Goal: Download file/media

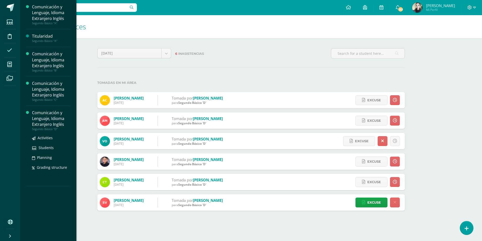
click at [41, 116] on div "Comunicación y Lenguaje, Idioma Extranjero Inglés" at bounding box center [51, 118] width 38 height 17
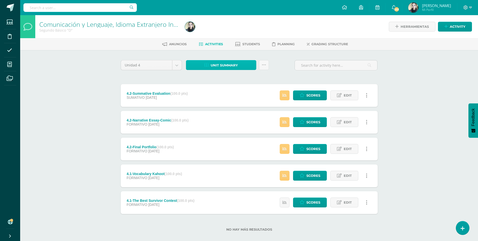
click at [220, 65] on span "Unit summary" at bounding box center [224, 65] width 27 height 9
click at [231, 34] on link "Download as HTML" at bounding box center [222, 33] width 48 height 8
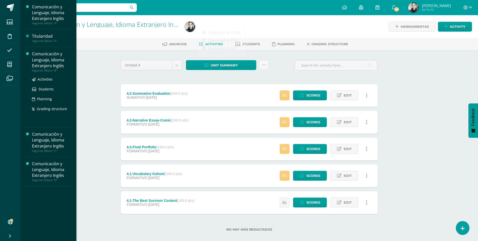
click at [56, 62] on div "Comunicación y Lenguaje, Idioma Extranjero Inglés" at bounding box center [51, 59] width 38 height 17
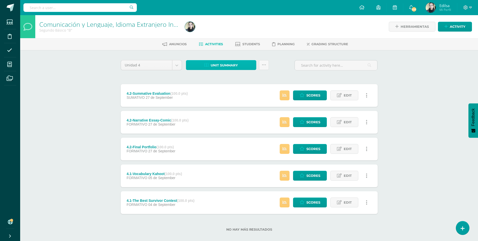
click at [215, 62] on span "Unit summary" at bounding box center [224, 65] width 27 height 9
click at [215, 34] on link "Download as HTML" at bounding box center [222, 33] width 48 height 8
